Goal: Task Accomplishment & Management: Use online tool/utility

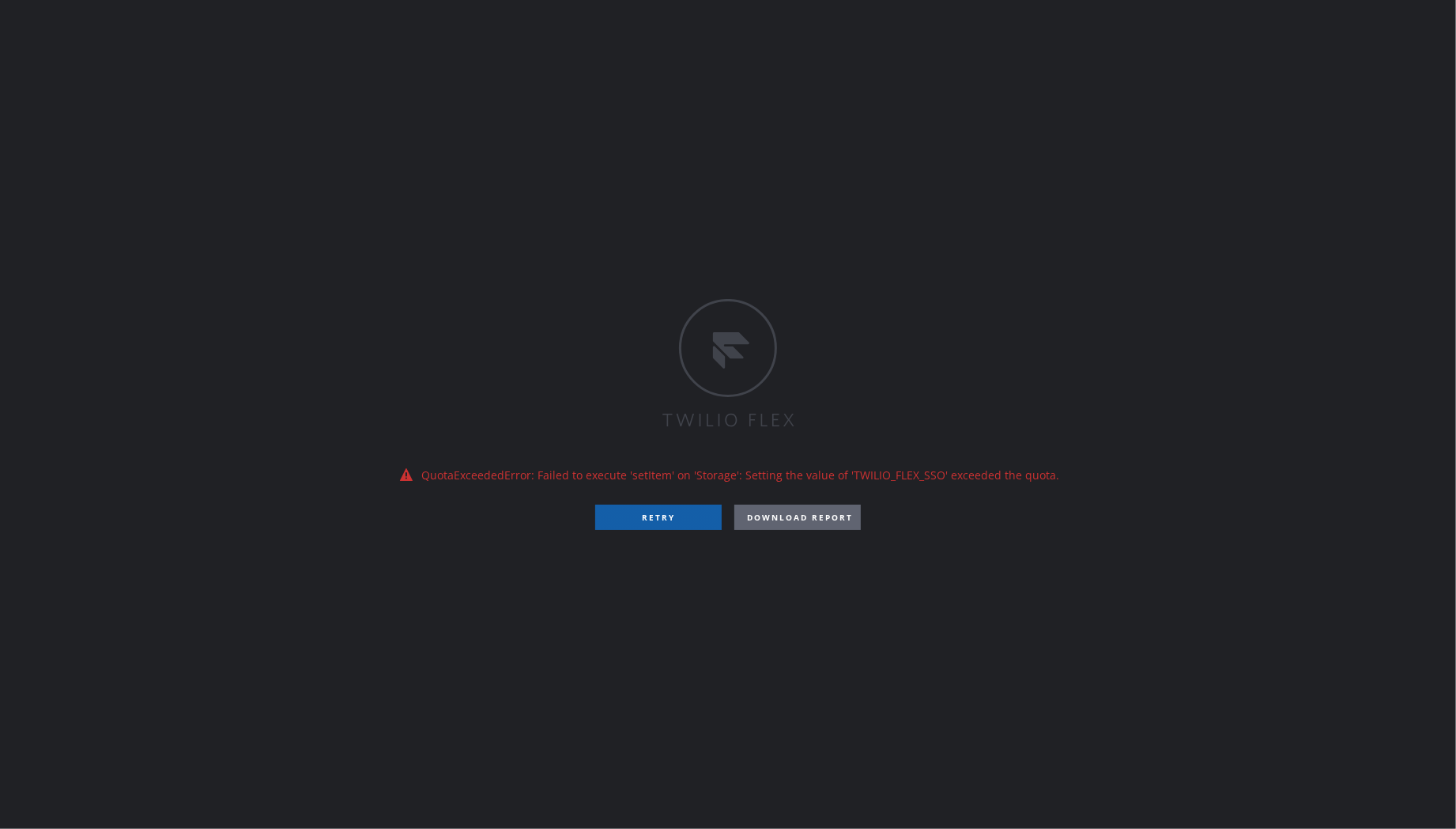
click at [650, 520] on button "RETRY" at bounding box center [659, 517] width 127 height 25
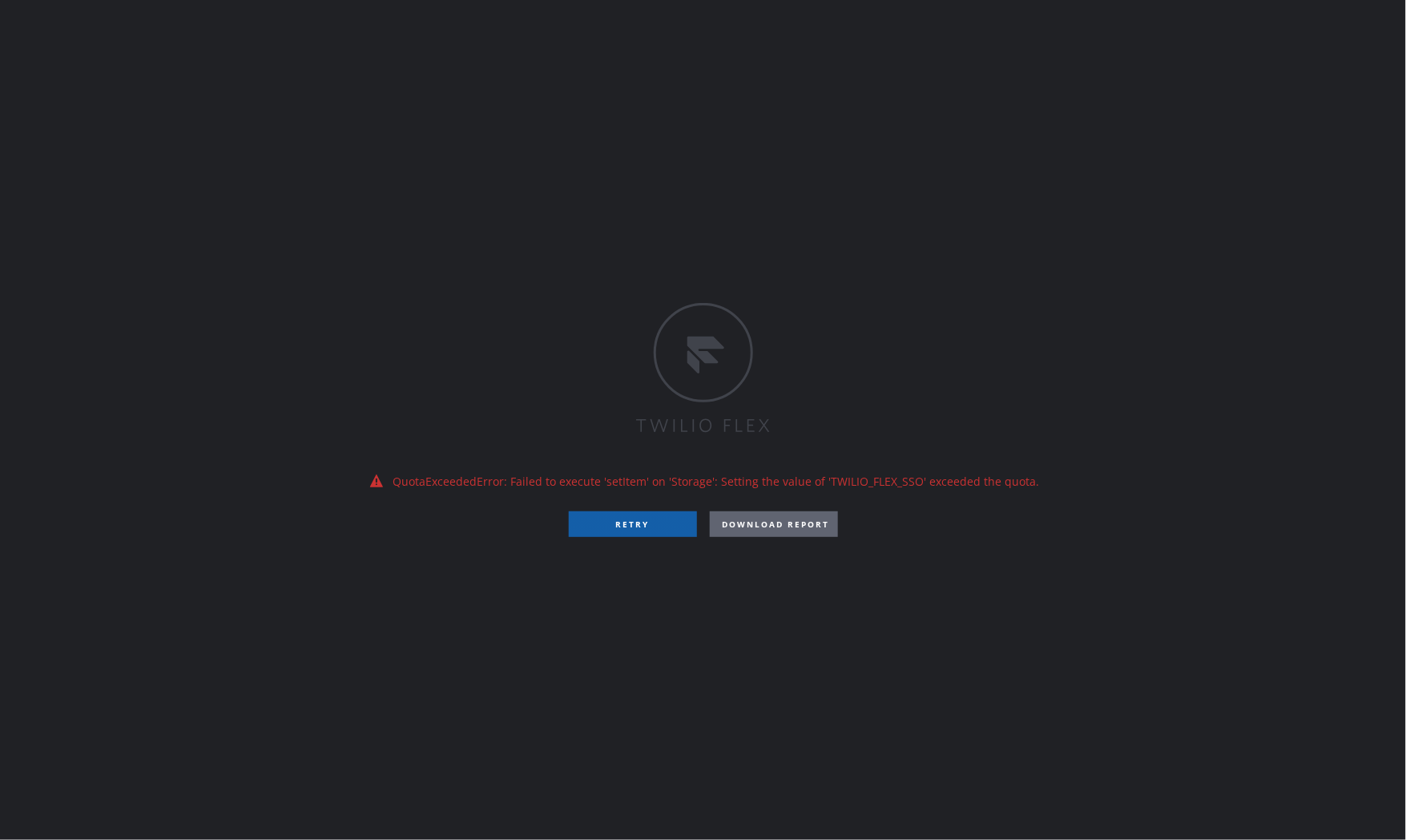
click at [631, 516] on button "RETRY" at bounding box center [633, 524] width 128 height 26
click at [641, 530] on button "RETRY" at bounding box center [633, 524] width 128 height 26
